Goal: Task Accomplishment & Management: Use online tool/utility

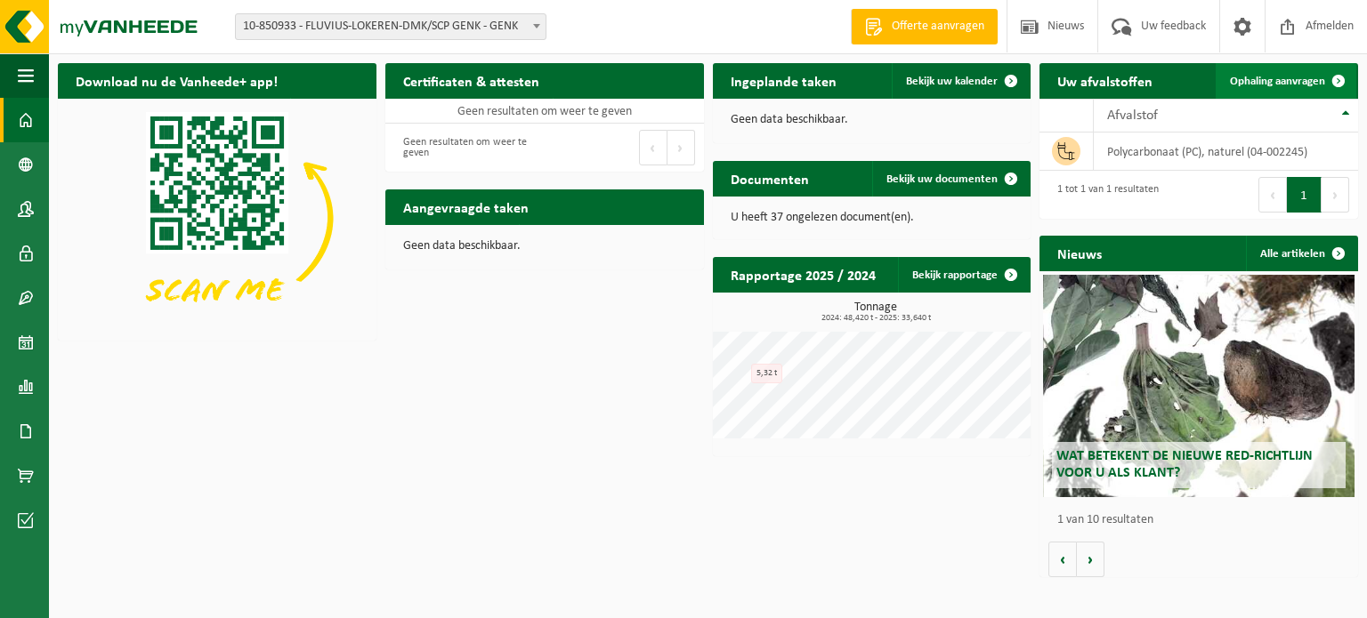
click at [1289, 81] on span "Ophaling aanvragen" at bounding box center [1277, 82] width 95 height 12
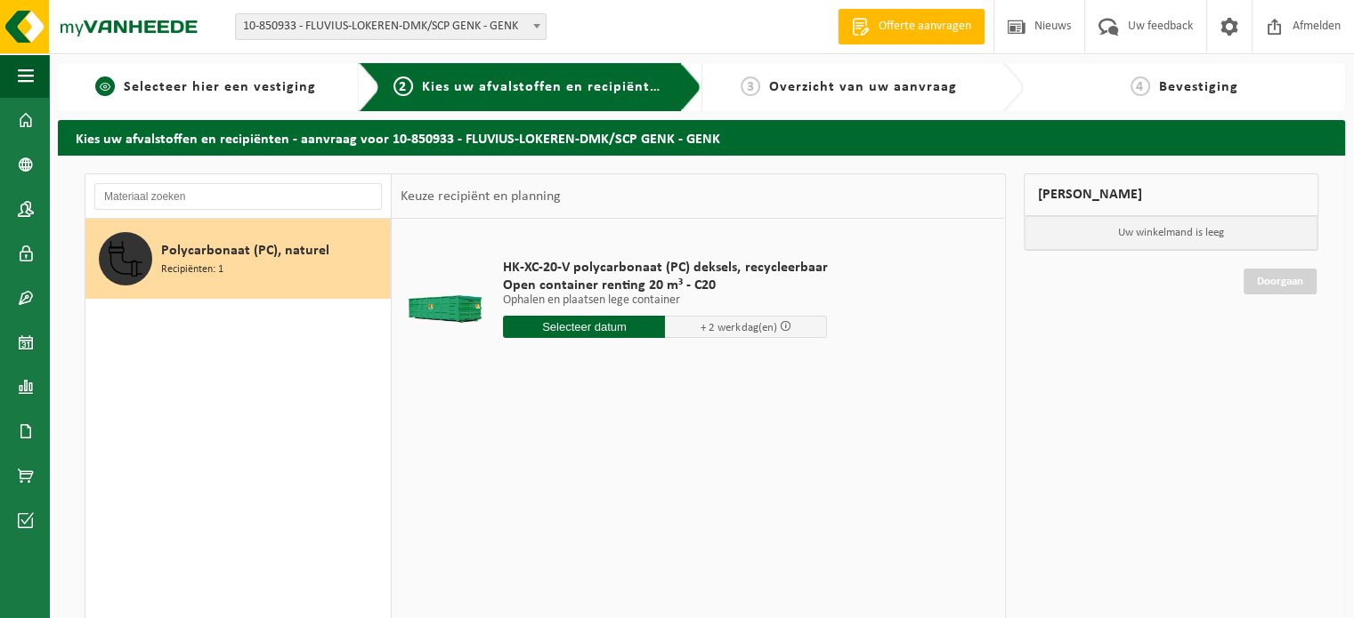
click at [320, 90] on link "1 Selecteer hier een vestiging" at bounding box center [206, 87] width 278 height 21
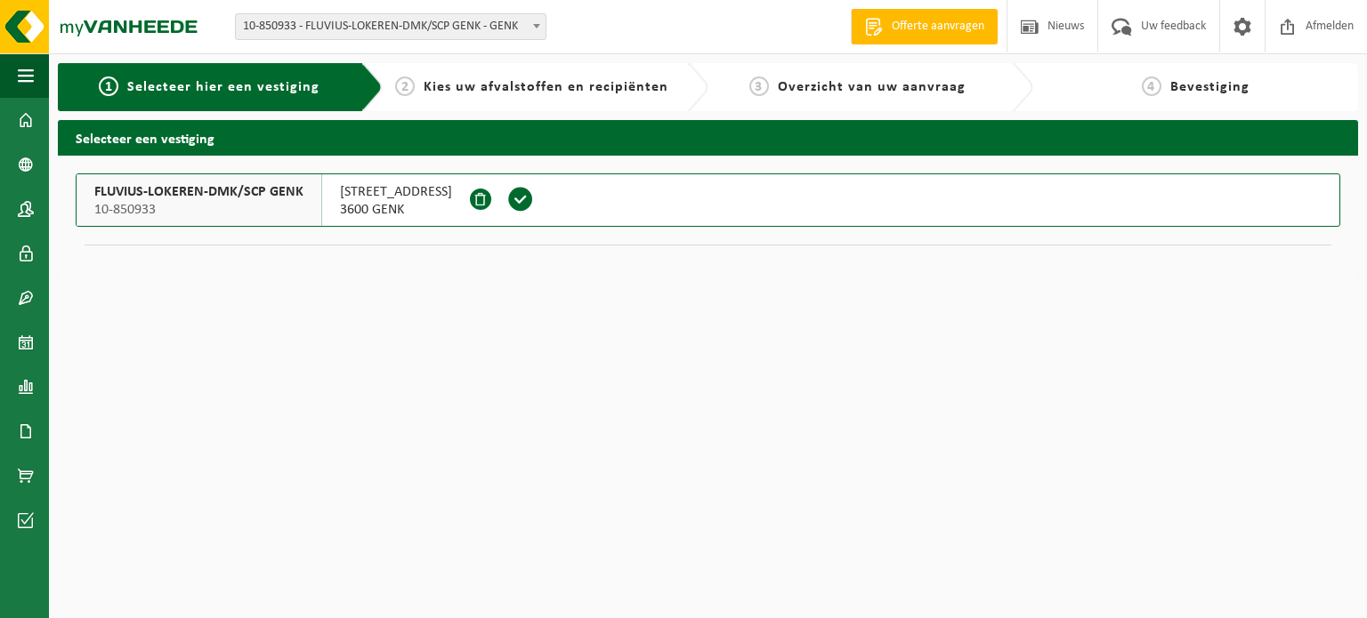
click at [548, 351] on html "Vestiging: 10-850933 - FLUVIUS-LOKEREN-DMK/SCP GENK - GENK 10-992451 - FLUVIUS-…" at bounding box center [683, 309] width 1367 height 618
click at [536, 277] on div "FLUVIUS-LOKEREN-DMK/SCP GENK 10-850933 WINTERBEEKLAAN 23 3600 GENK" at bounding box center [708, 218] width 1300 height 125
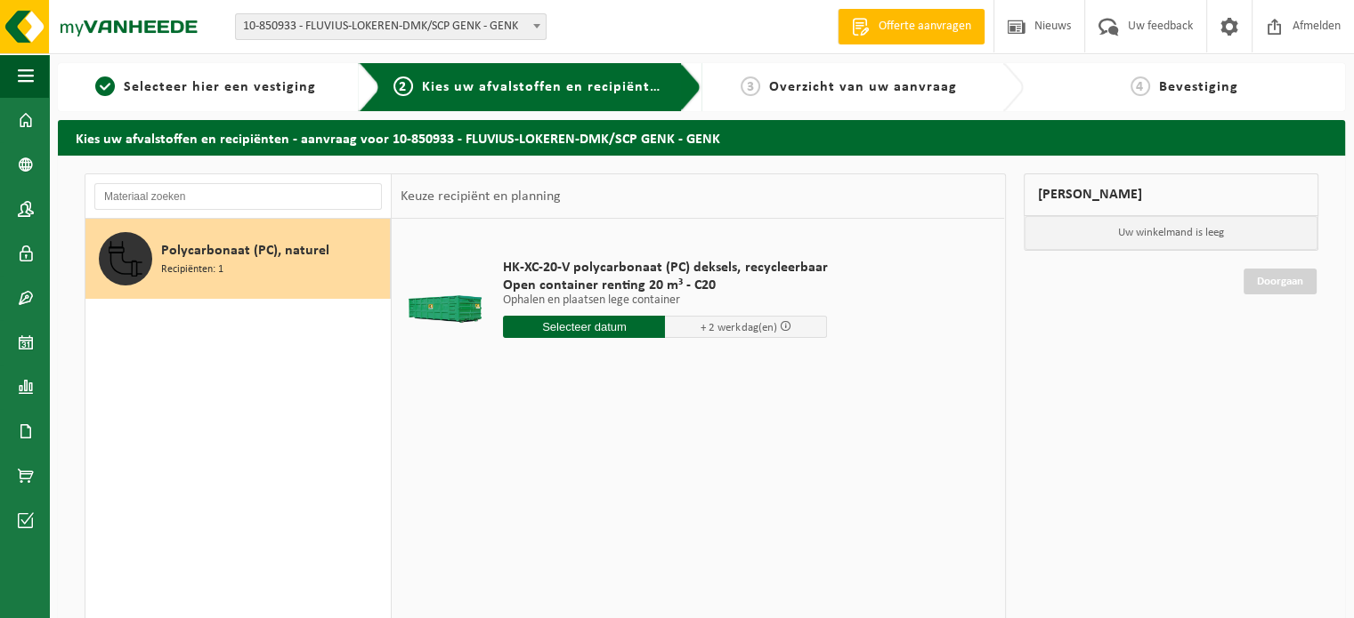
click at [592, 328] on input "text" at bounding box center [584, 327] width 162 height 22
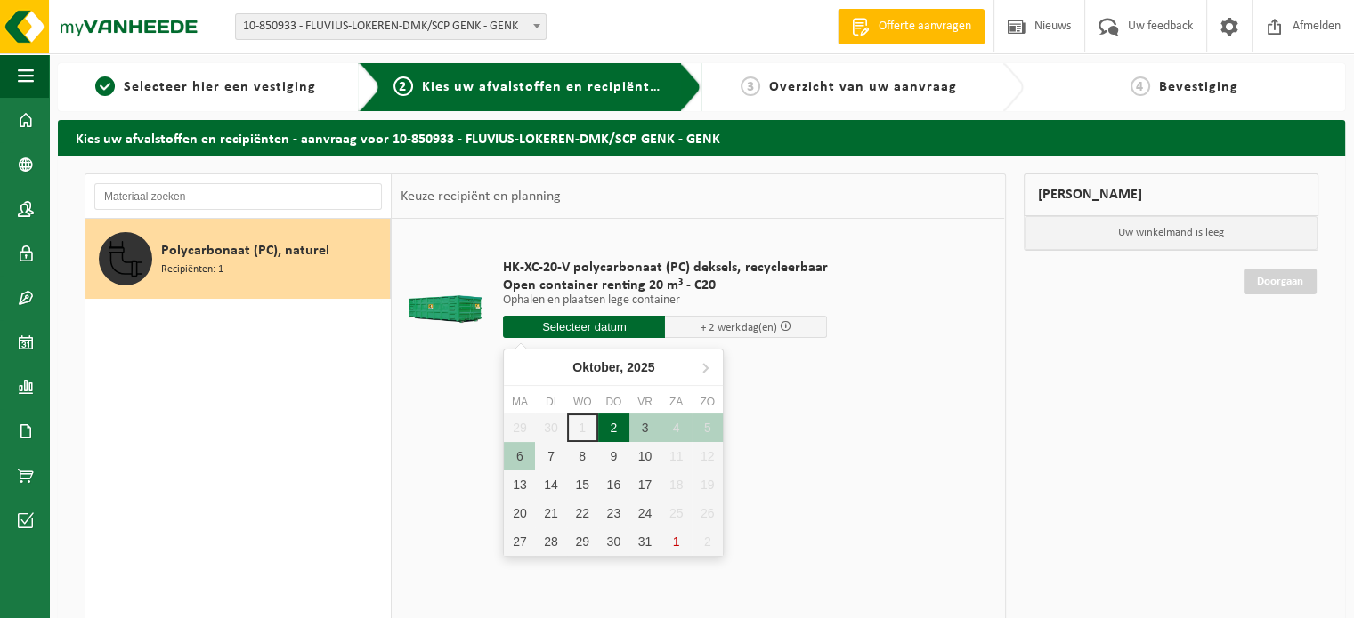
click at [612, 421] on div "2" at bounding box center [613, 428] width 31 height 28
type input "Van 2025-10-02"
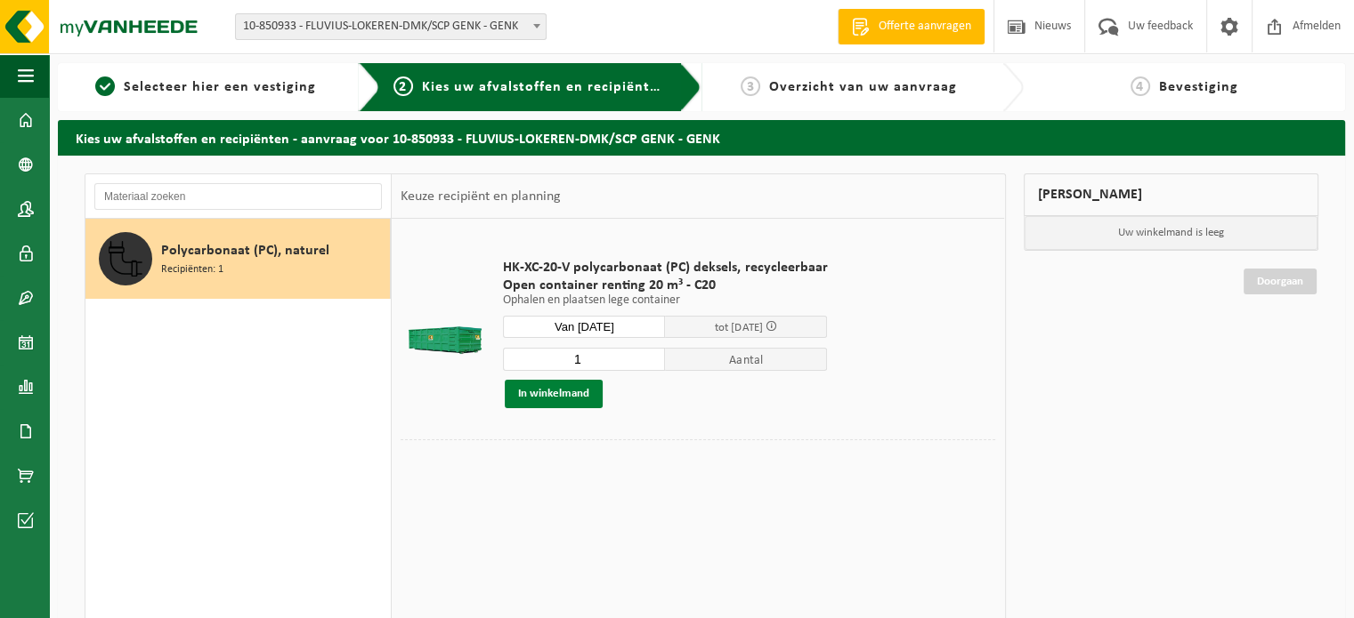
click at [544, 397] on button "In winkelmand" at bounding box center [554, 394] width 98 height 28
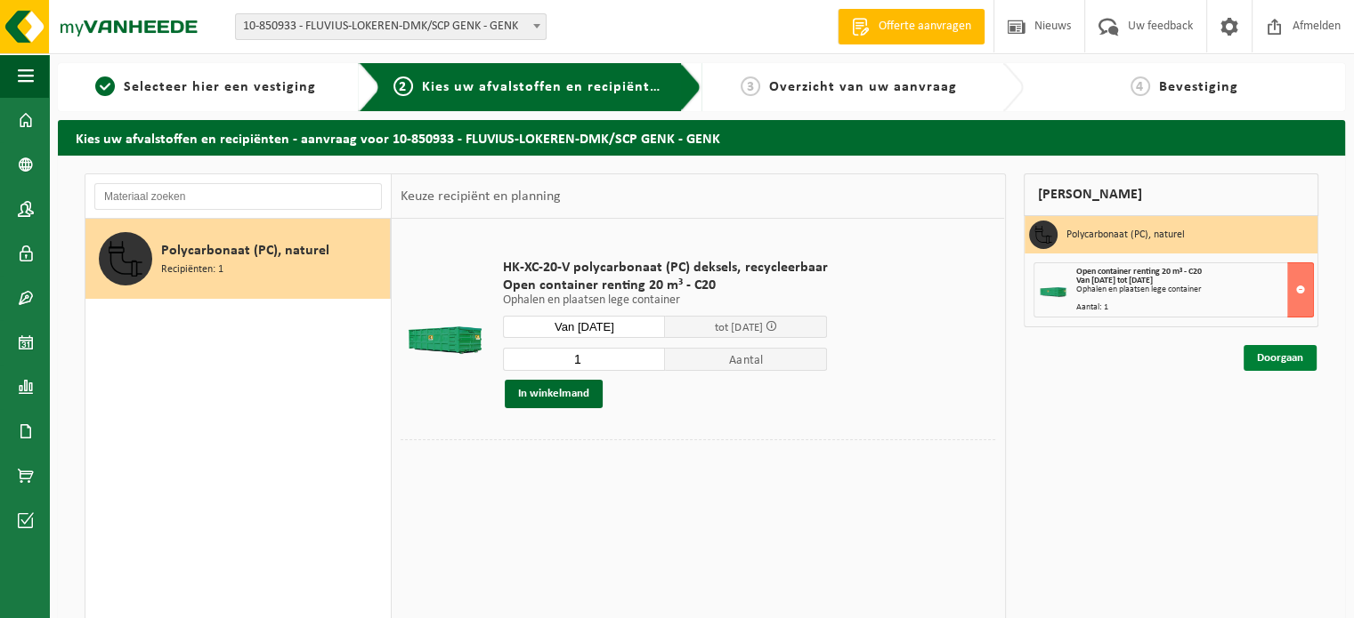
click at [1267, 363] on link "Doorgaan" at bounding box center [1279, 358] width 73 height 26
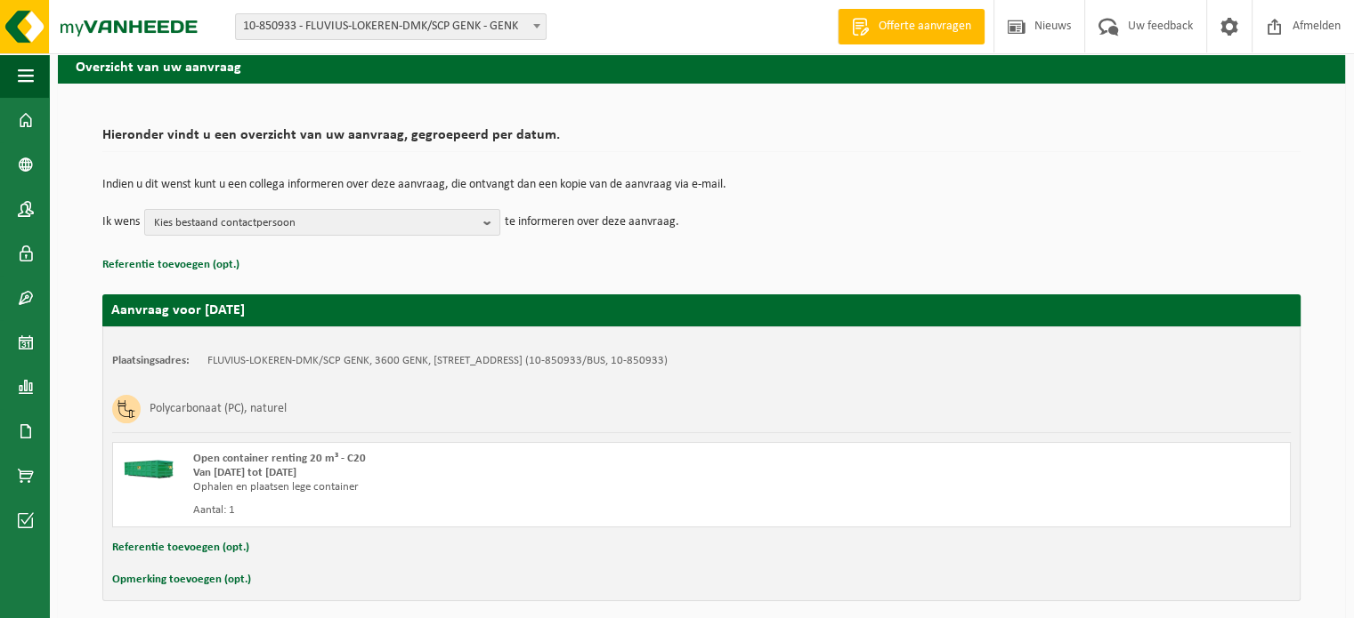
scroll to position [143, 0]
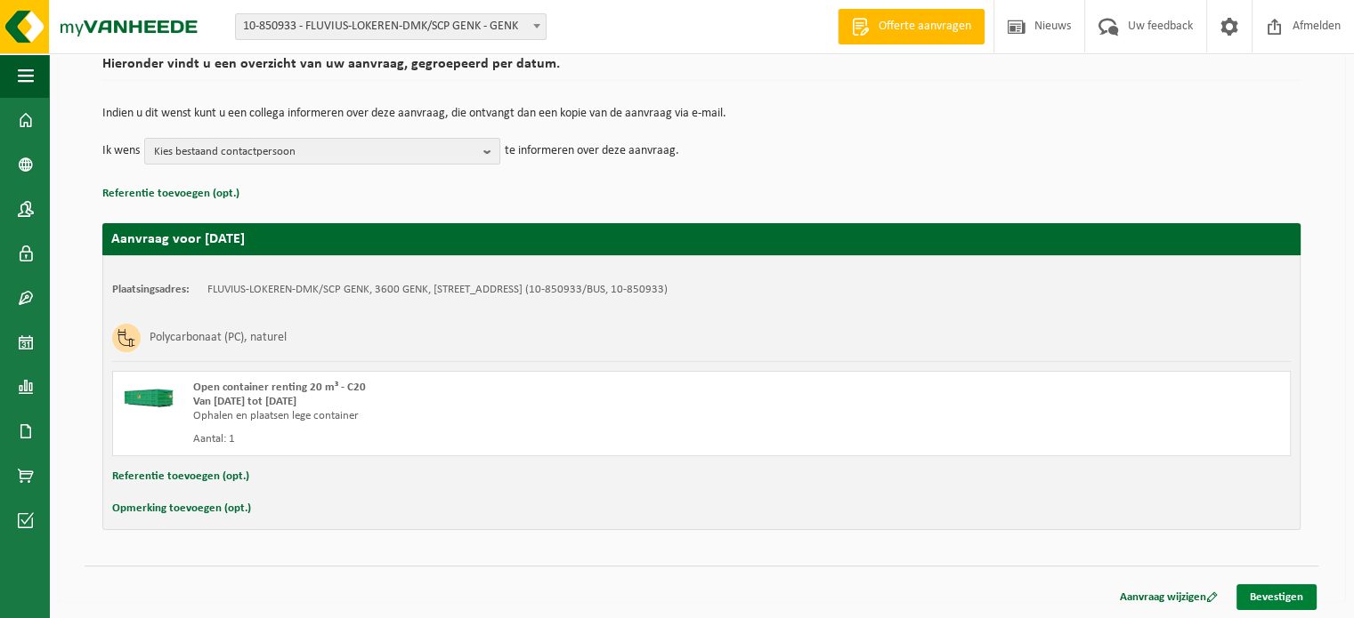
click at [1265, 594] on link "Bevestigen" at bounding box center [1276, 598] width 80 height 26
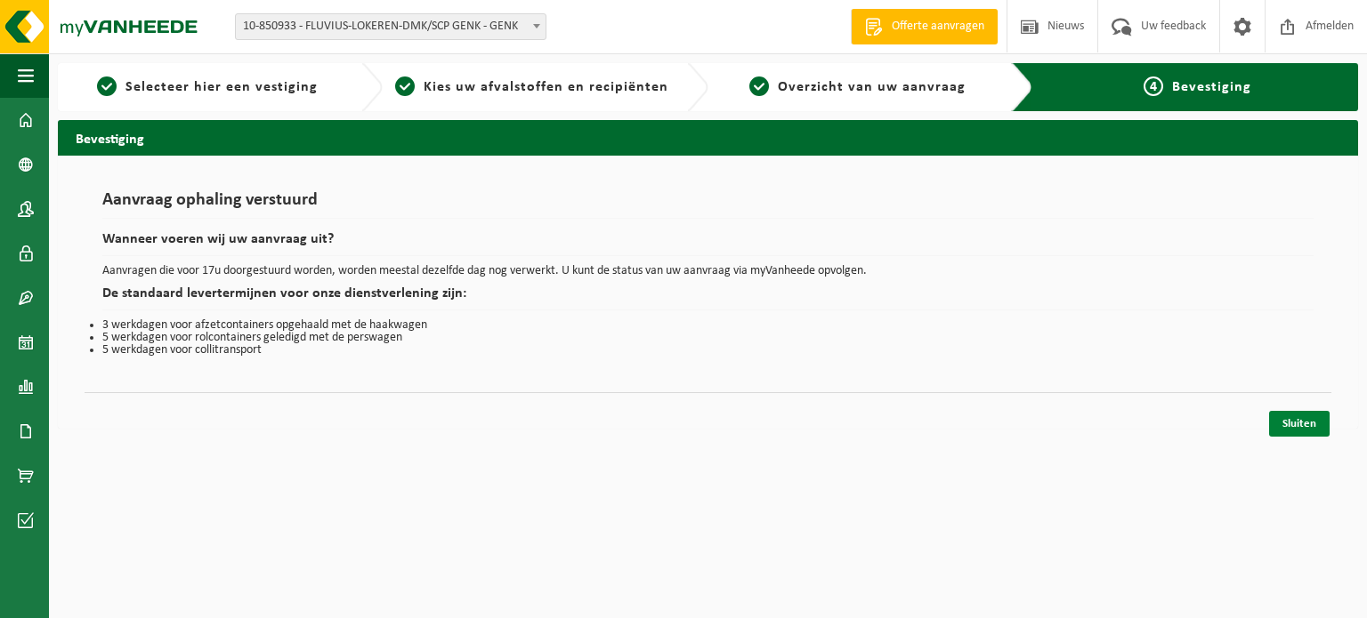
click at [1292, 422] on link "Sluiten" at bounding box center [1299, 424] width 61 height 26
